Goal: Task Accomplishment & Management: Use online tool/utility

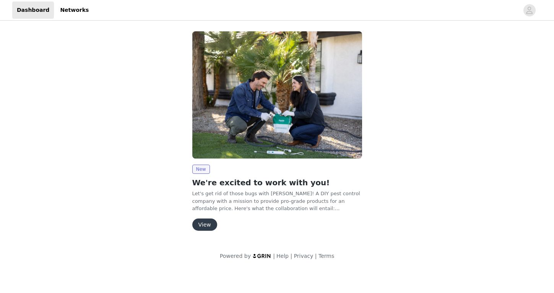
click at [195, 225] on button "View" at bounding box center [204, 225] width 25 height 12
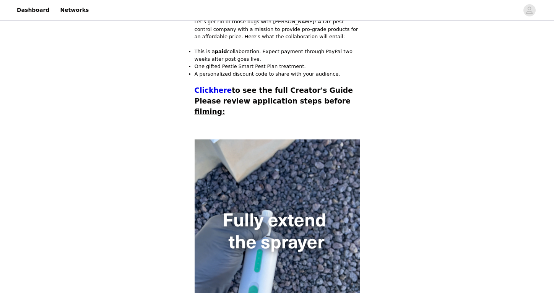
scroll to position [205, 0]
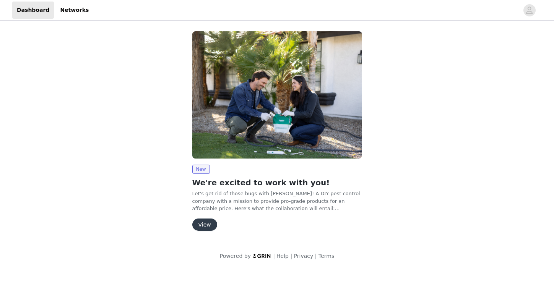
click at [206, 227] on button "View" at bounding box center [204, 225] width 25 height 12
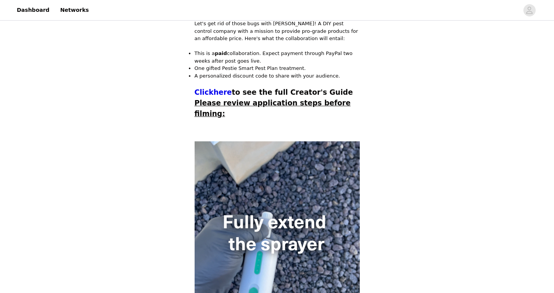
scroll to position [203, 0]
